Goal: Transaction & Acquisition: Purchase product/service

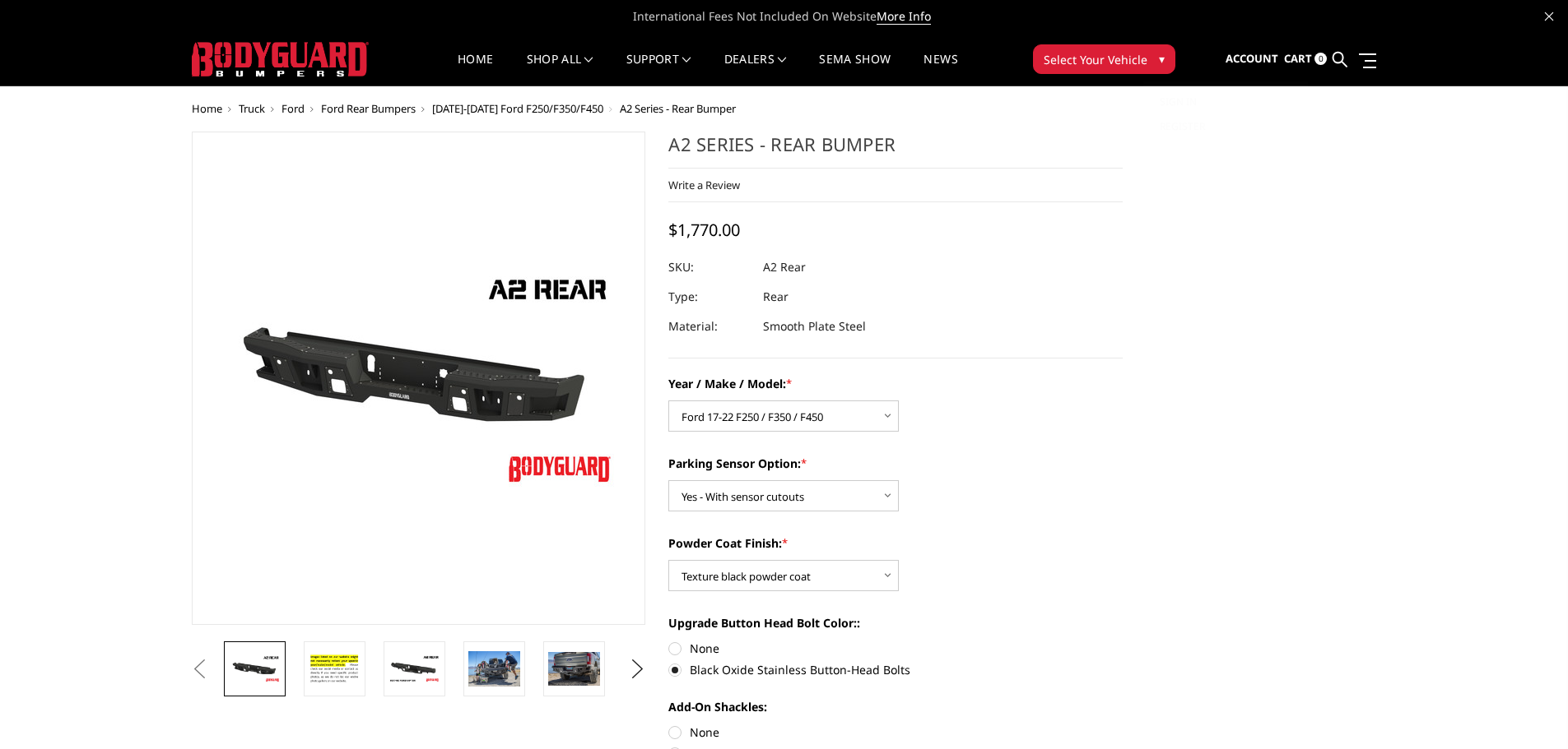
select select "1467"
select select "564"
select select "549"
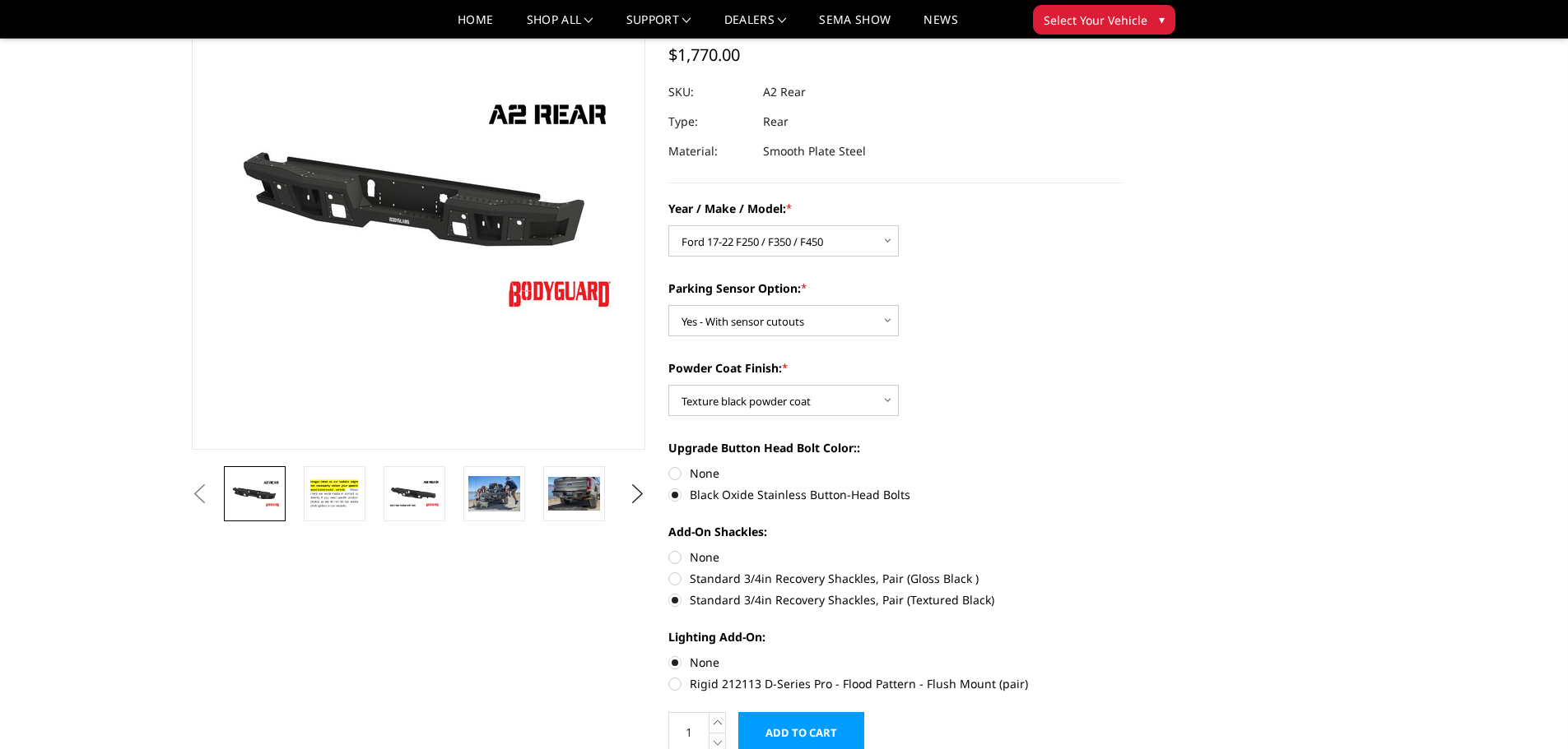
scroll to position [165, 0]
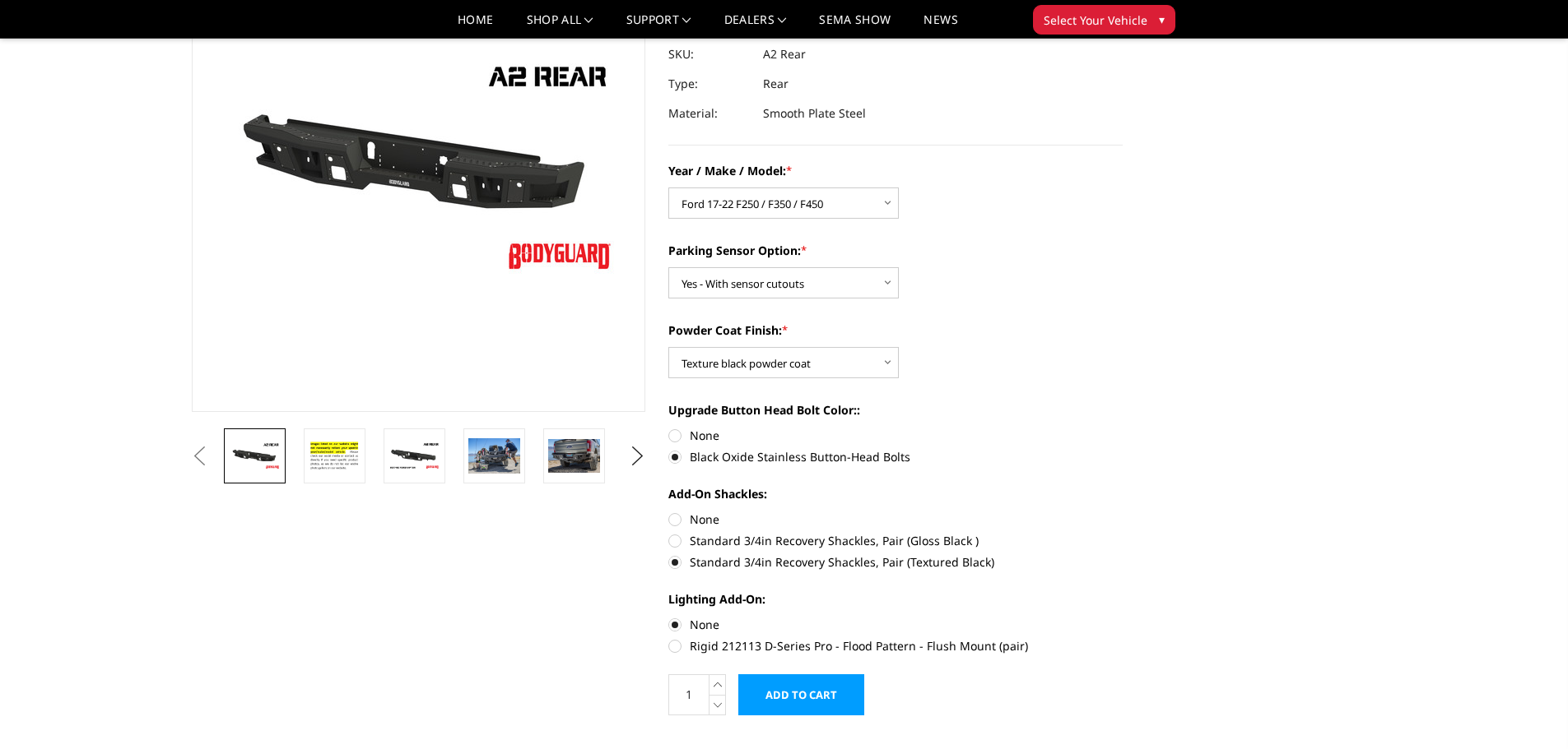
click at [679, 564] on label "Standard 3/4in Recovery Shackles, Pair (Textured Black)" at bounding box center [896, 562] width 455 height 17
click at [1122, 533] on input "Standard 3/4in Recovery Shackles, Pair (Textured Black)" at bounding box center [1122, 532] width 1 height 1
click at [729, 561] on label "Standard 3/4in Recovery Shackles, Pair (Textured Black)" at bounding box center [896, 562] width 455 height 17
click at [1122, 533] on input "Standard 3/4in Recovery Shackles, Pair (Textured Black)" at bounding box center [1122, 532] width 1 height 1
click at [692, 519] on label "None" at bounding box center [896, 519] width 455 height 17
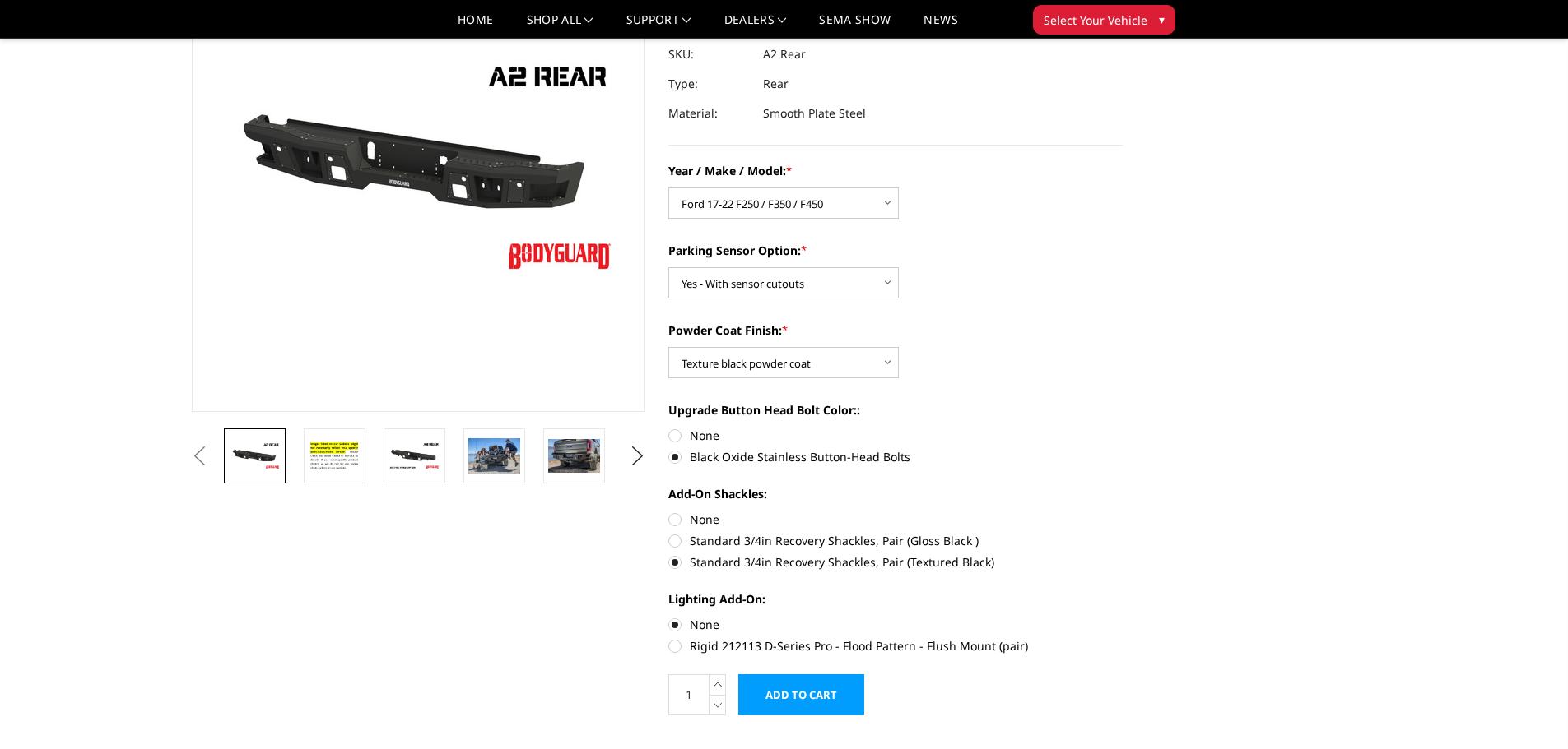
click at [669, 512] on input "None" at bounding box center [669, 511] width 1 height 1
radio input "true"
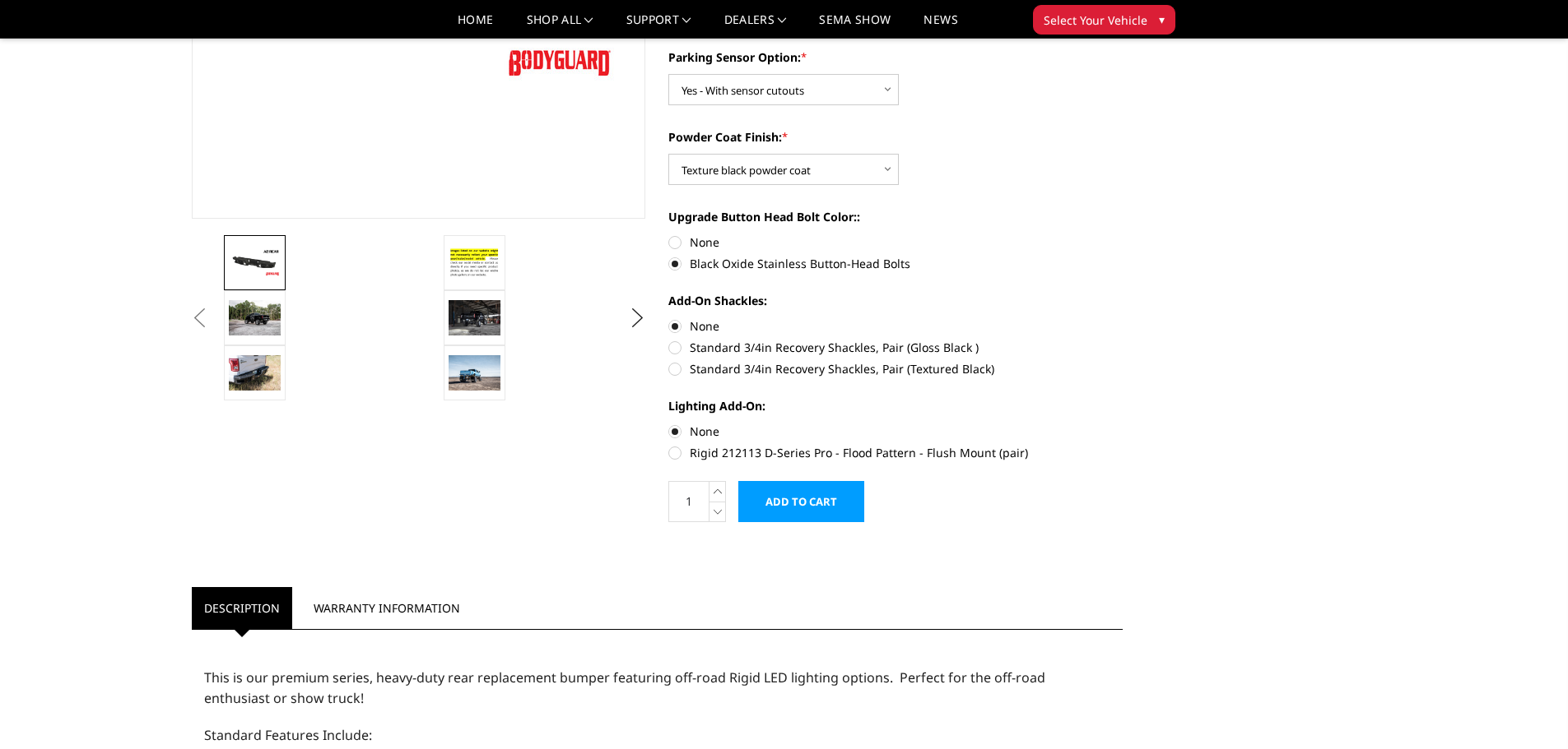
scroll to position [329, 0]
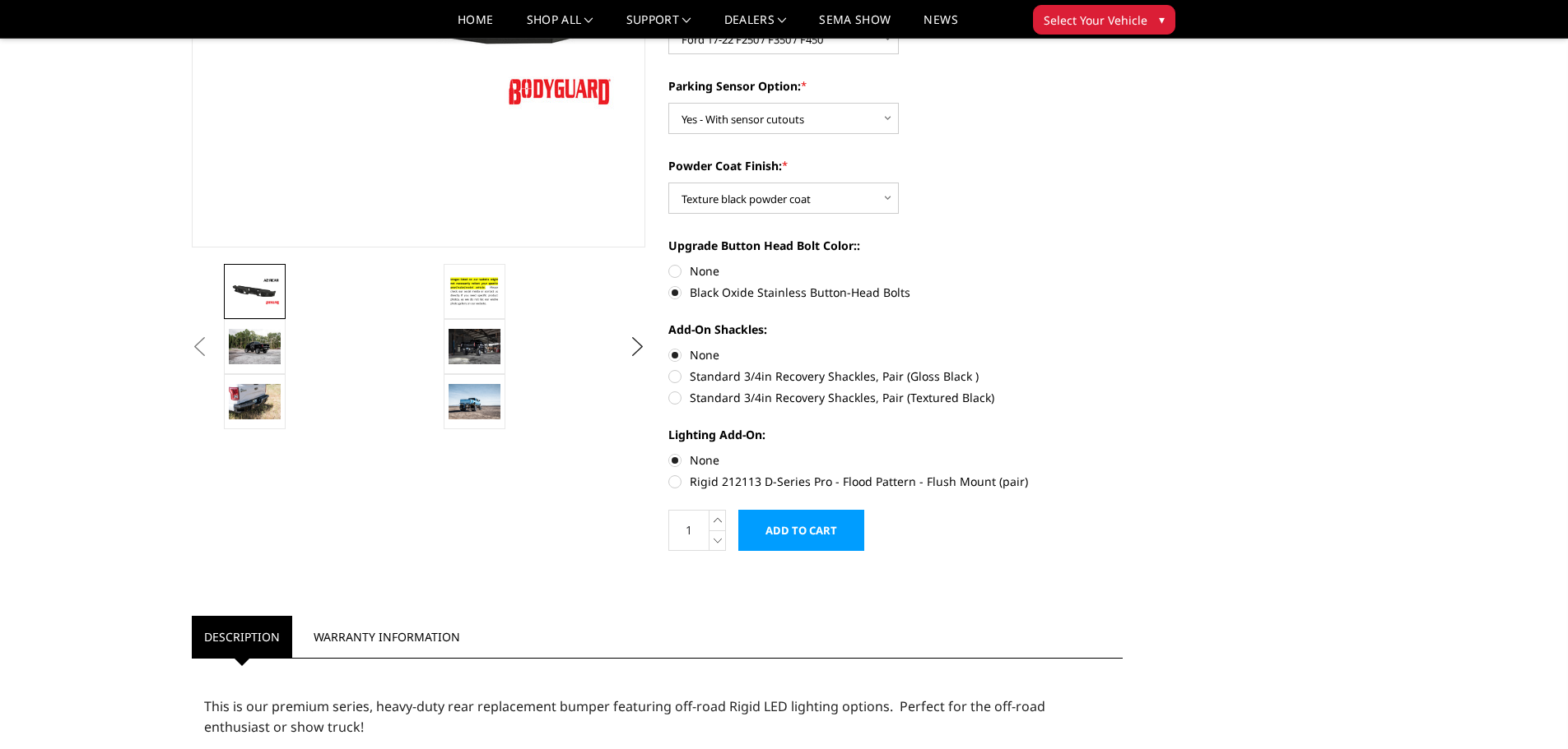
click at [671, 398] on label "Standard 3/4in Recovery Shackles, Pair (Textured Black)" at bounding box center [896, 397] width 455 height 17
click at [1122, 368] on input "Standard 3/4in Recovery Shackles, Pair (Textured Black)" at bounding box center [1122, 367] width 1 height 1
radio input "true"
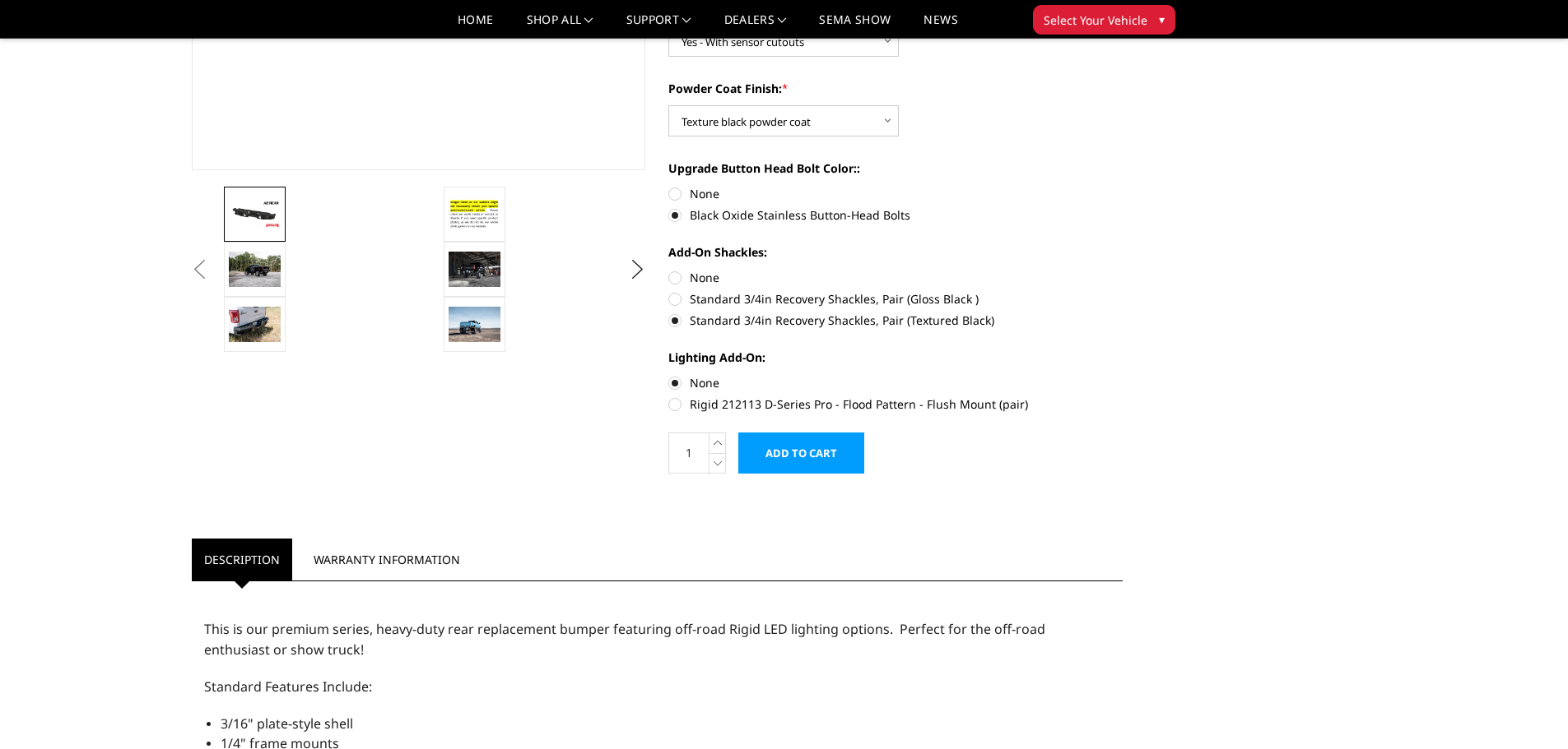
scroll to position [411, 0]
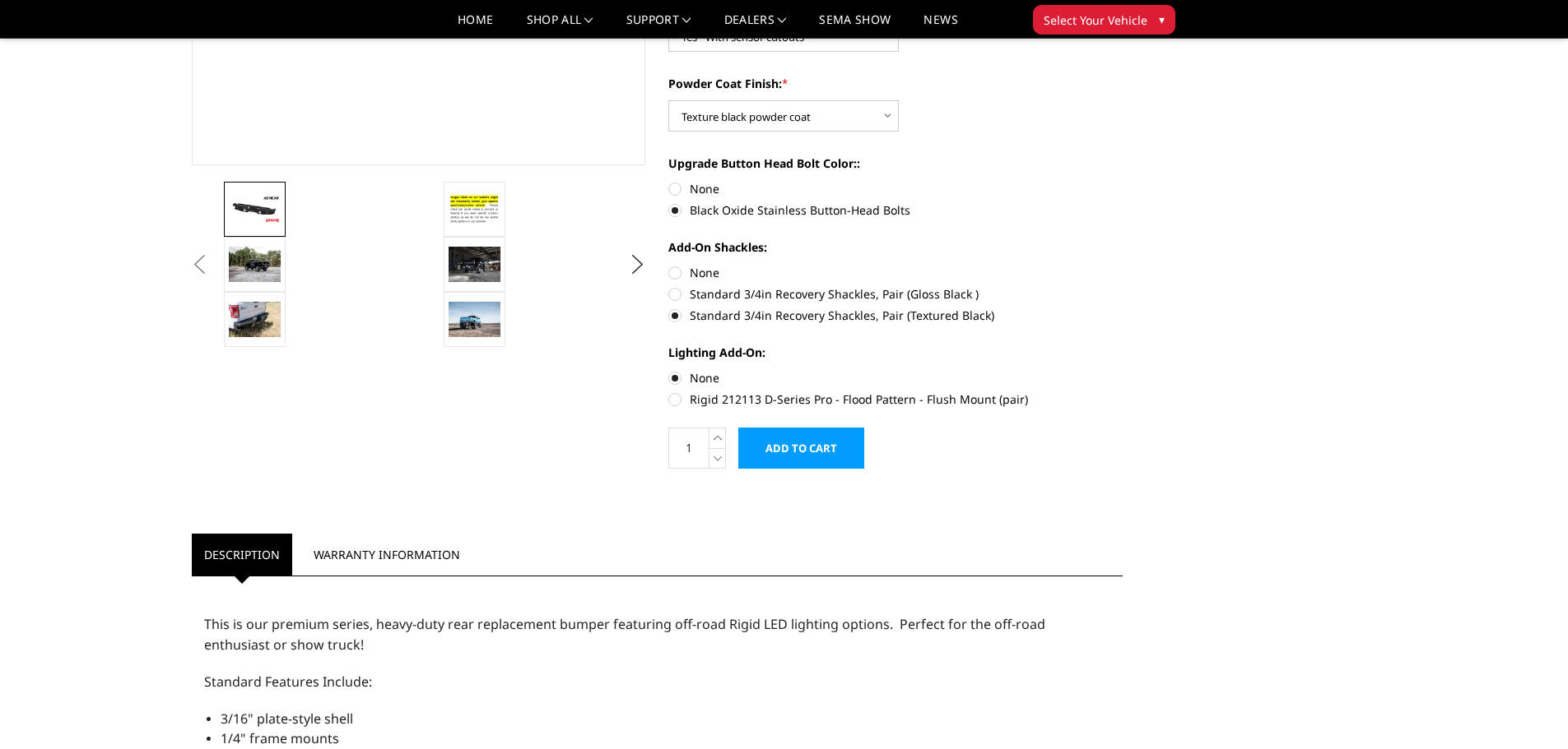
click at [677, 277] on label "None" at bounding box center [896, 272] width 455 height 17
click at [669, 265] on input "None" at bounding box center [669, 264] width 1 height 1
radio input "true"
